Goal: Task Accomplishment & Management: Use online tool/utility

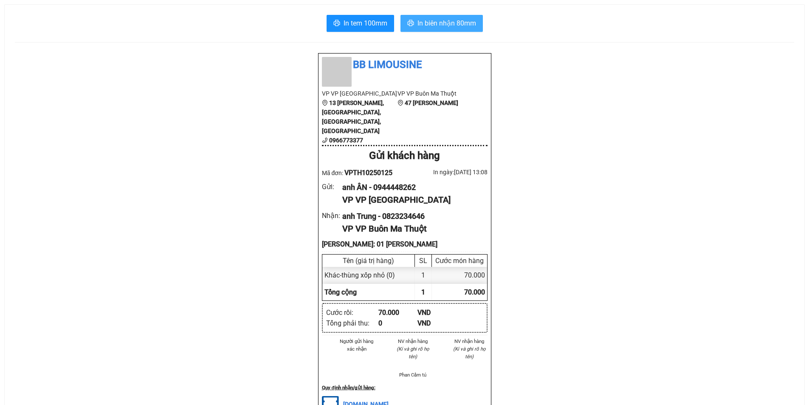
click at [440, 23] on span "In biên nhận 80mm" at bounding box center [446, 23] width 59 height 11
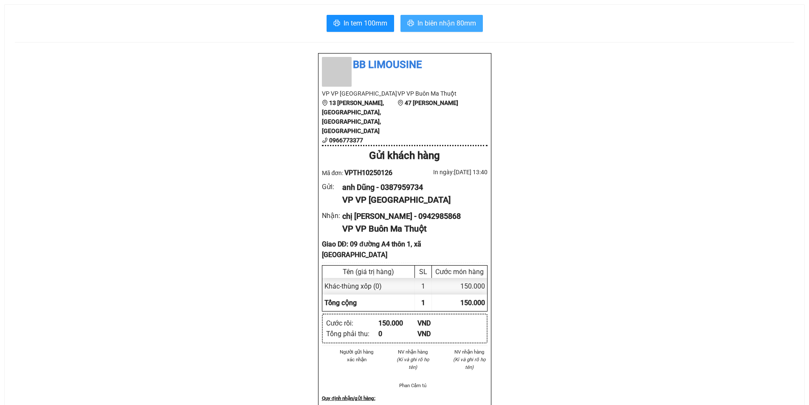
click at [476, 19] on span "In biên nhận 80mm" at bounding box center [446, 23] width 59 height 11
click at [442, 19] on span "In biên nhận 80mm" at bounding box center [446, 23] width 59 height 11
